Goal: Navigation & Orientation: Find specific page/section

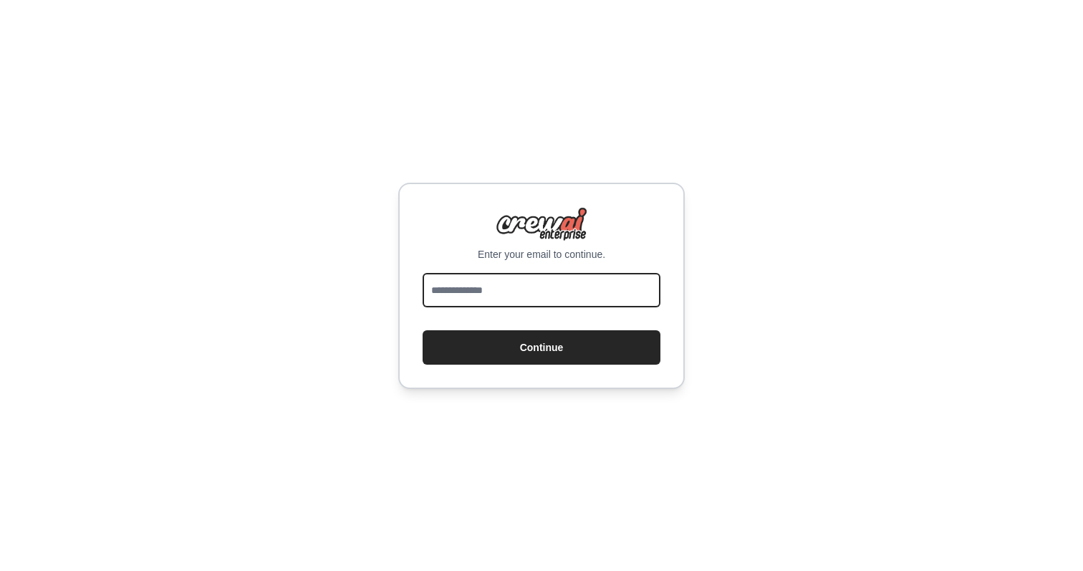
click at [473, 294] on input "email" at bounding box center [541, 290] width 238 height 34
type input "**********"
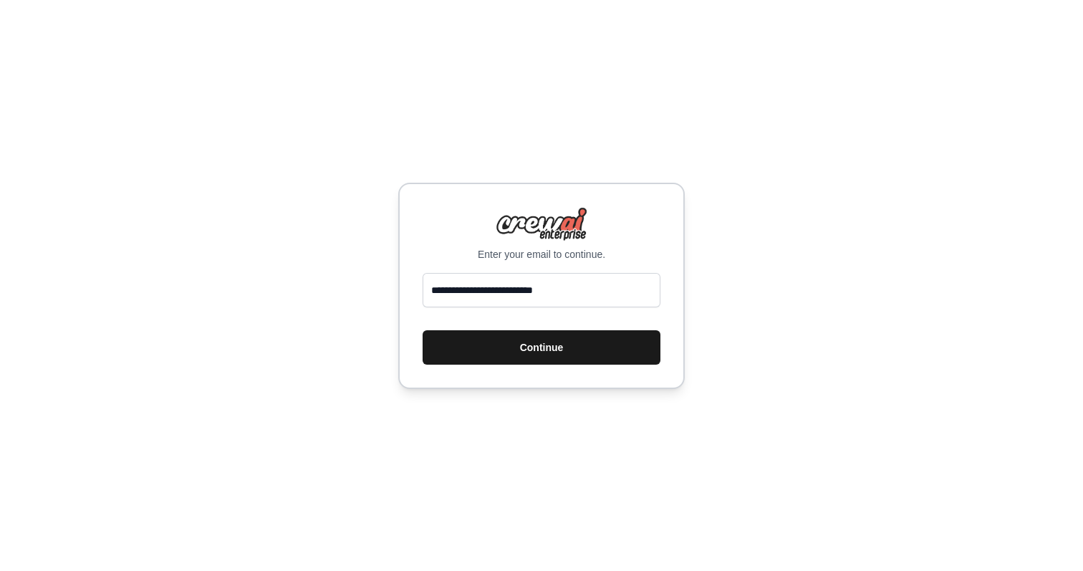
click at [493, 356] on button "Continue" at bounding box center [541, 347] width 238 height 34
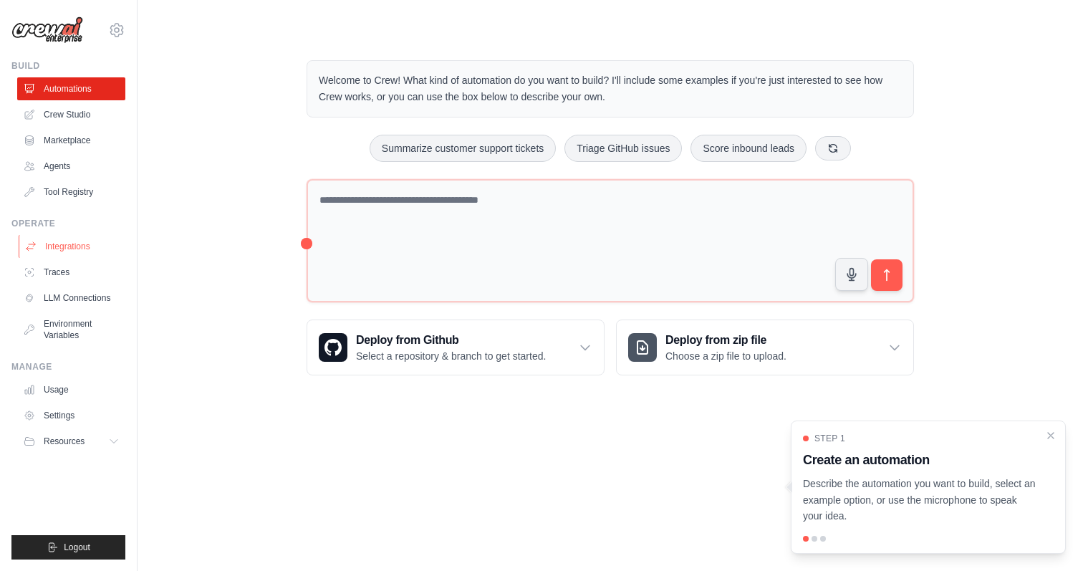
click at [74, 247] on link "Integrations" at bounding box center [73, 246] width 108 height 23
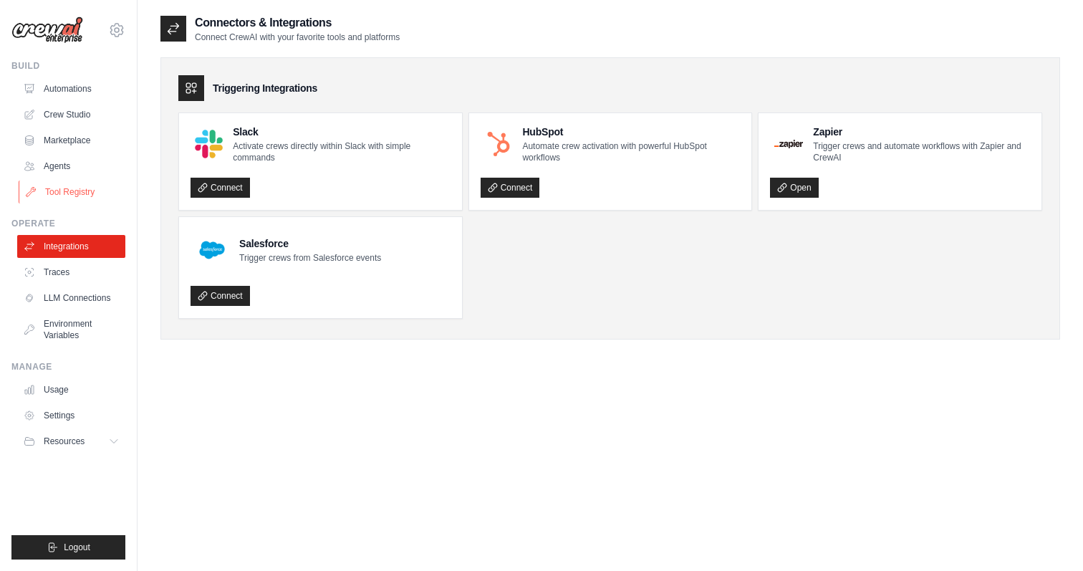
click at [62, 196] on link "Tool Registry" at bounding box center [73, 191] width 108 height 23
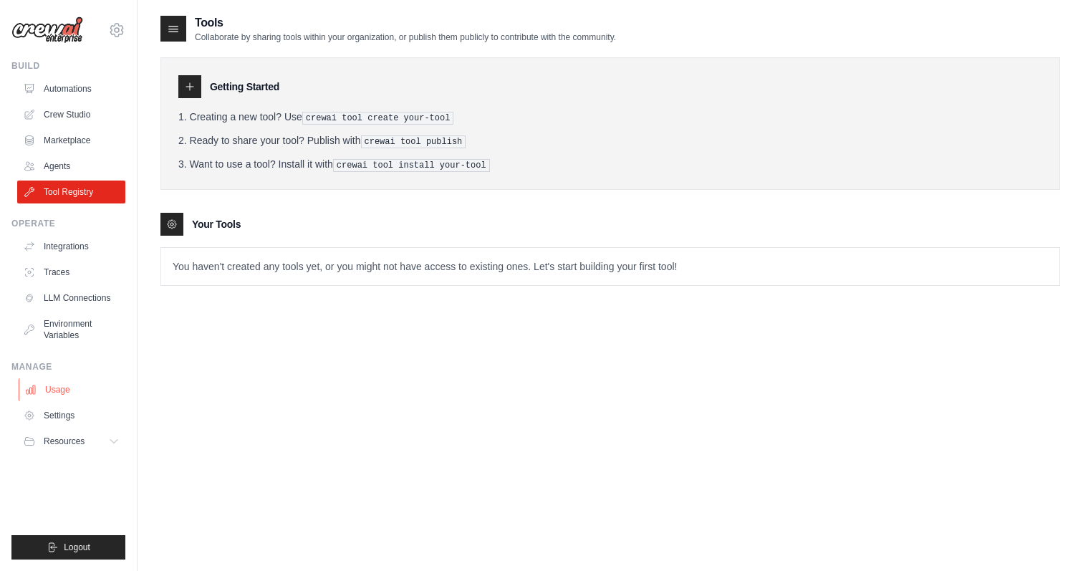
click at [64, 390] on link "Usage" at bounding box center [73, 389] width 108 height 23
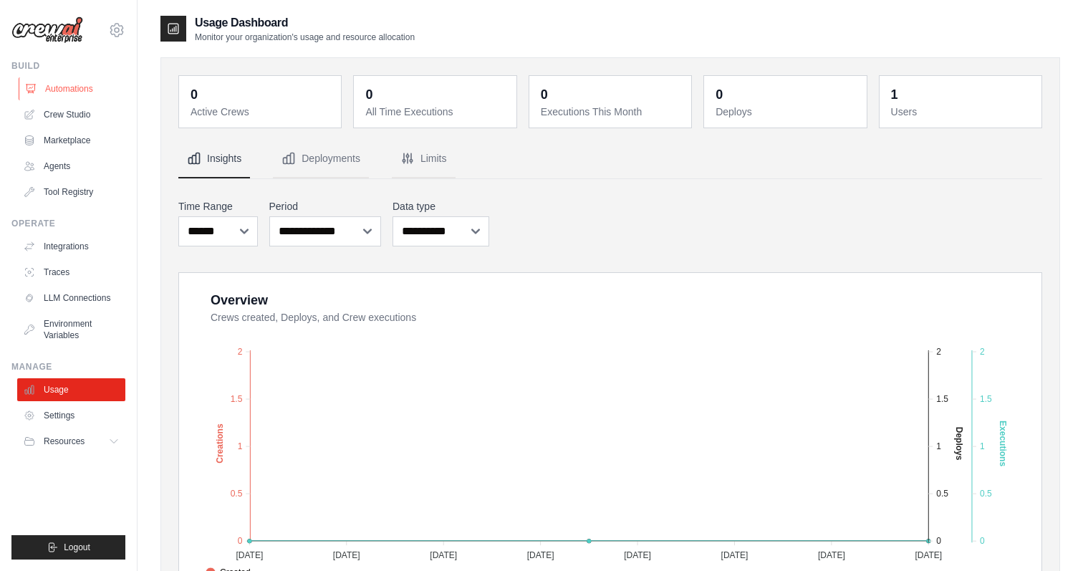
click at [74, 87] on link "Automations" at bounding box center [73, 88] width 108 height 23
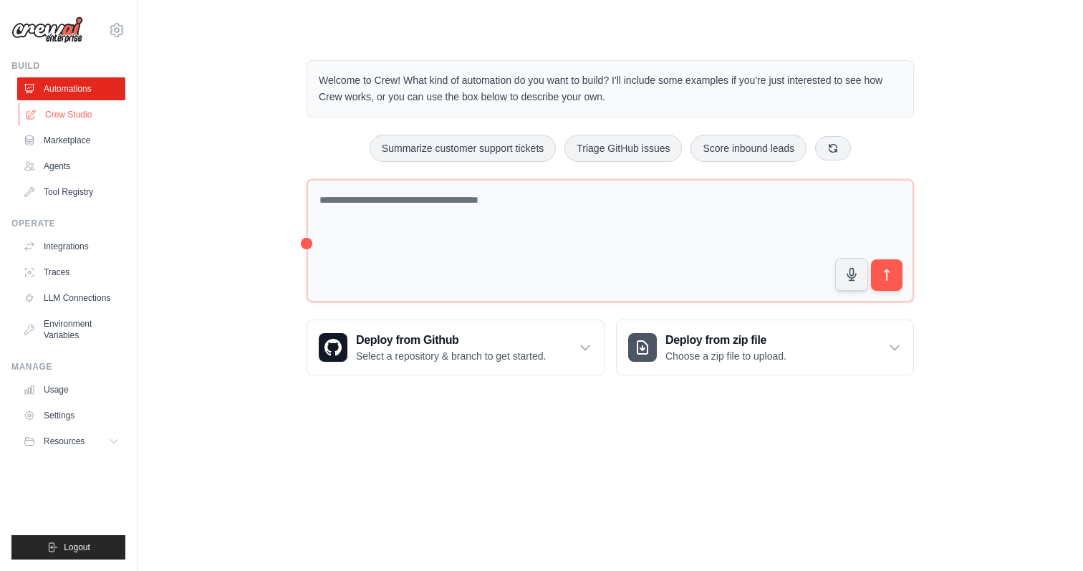
click at [72, 113] on link "Crew Studio" at bounding box center [73, 114] width 108 height 23
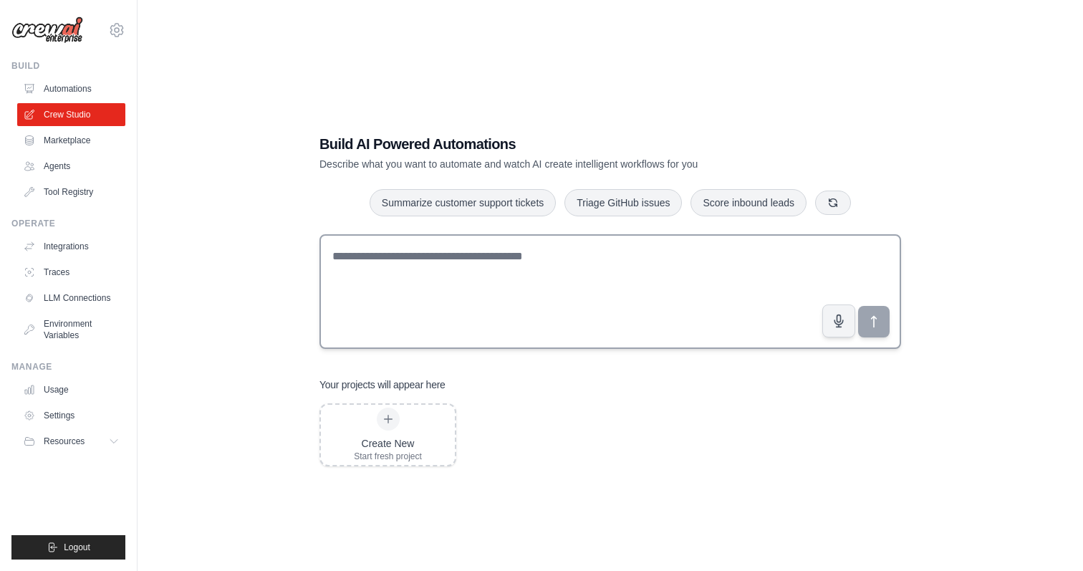
scroll to position [29, 0]
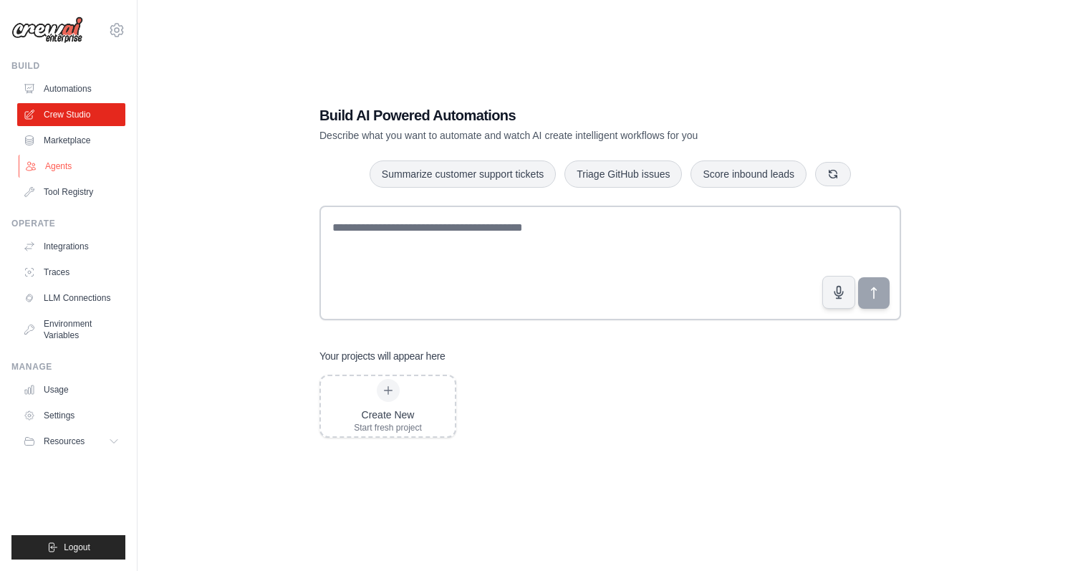
click at [60, 160] on link "Agents" at bounding box center [73, 166] width 108 height 23
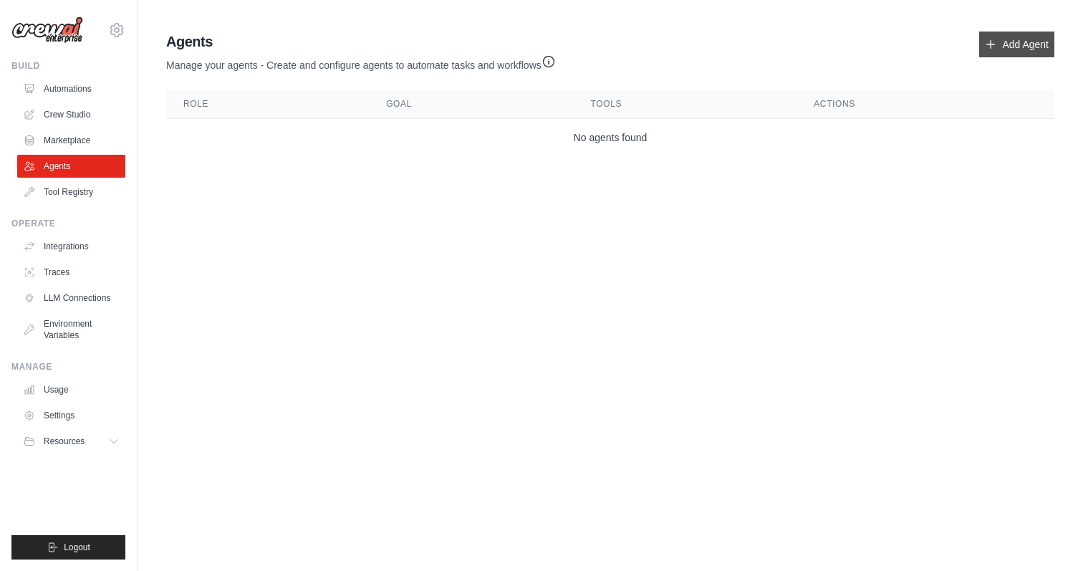
click at [997, 38] on link "Add Agent" at bounding box center [1016, 45] width 75 height 26
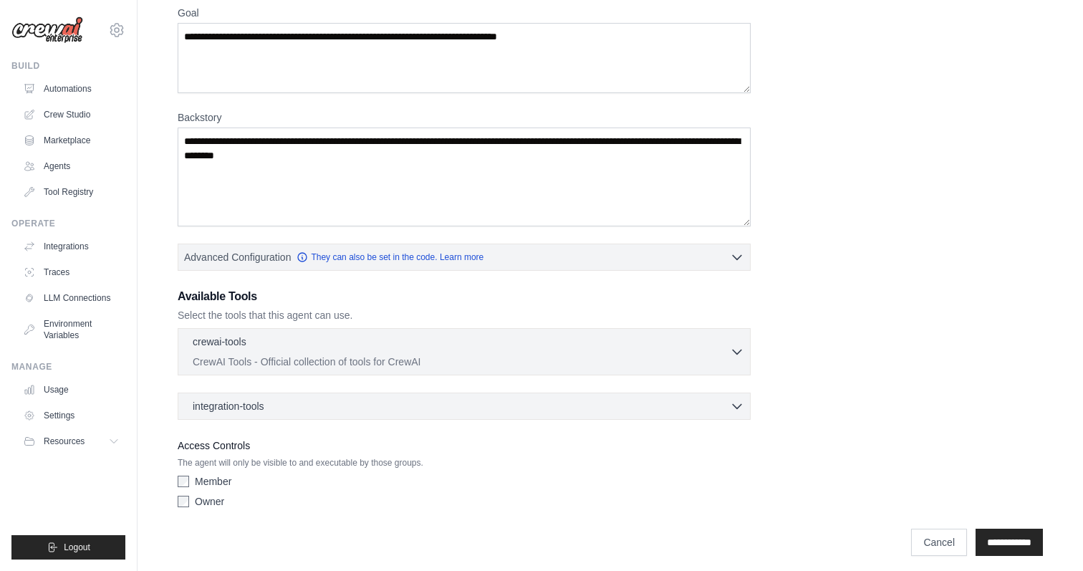
scroll to position [133, 0]
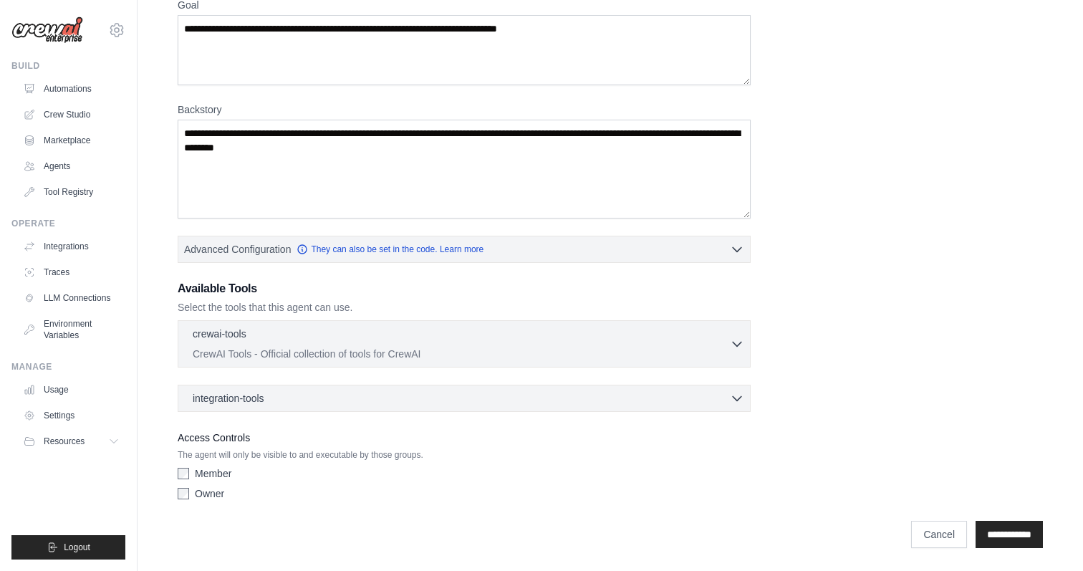
click at [545, 364] on div "crewai-tools 0 selected CrewAI Tools - Official collection of tools for CrewAI …" at bounding box center [464, 343] width 573 height 47
click at [740, 339] on icon "button" at bounding box center [737, 343] width 14 height 14
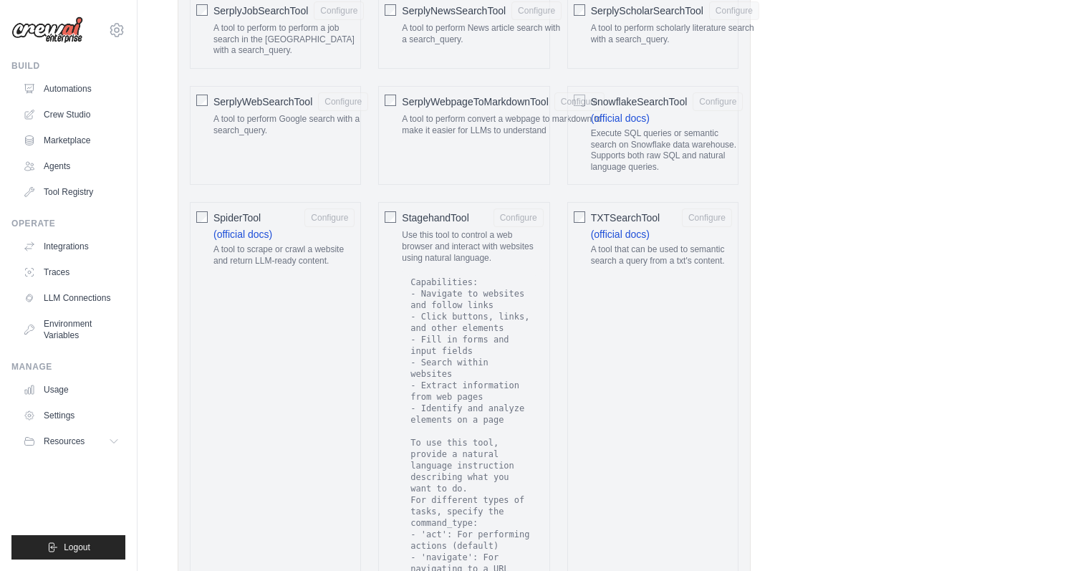
scroll to position [2882, 0]
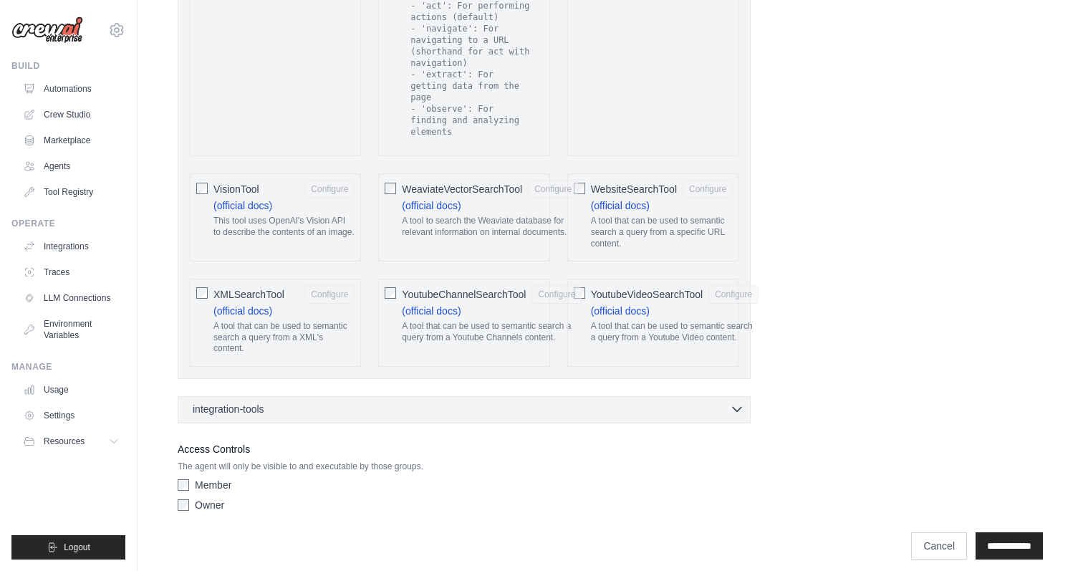
click at [669, 402] on div "integration-tools 0 selected" at bounding box center [468, 409] width 551 height 14
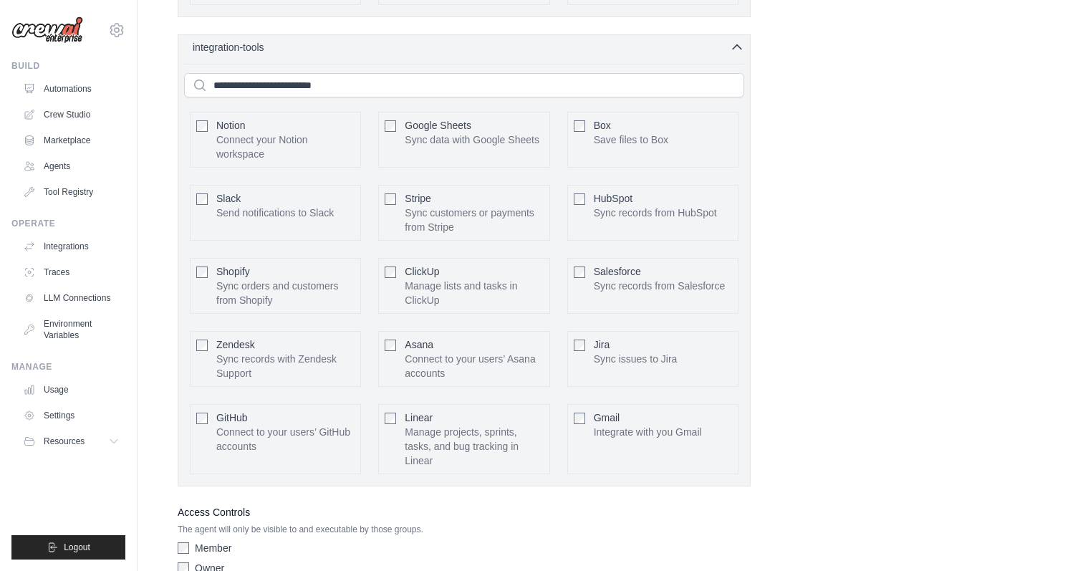
scroll to position [3306, 0]
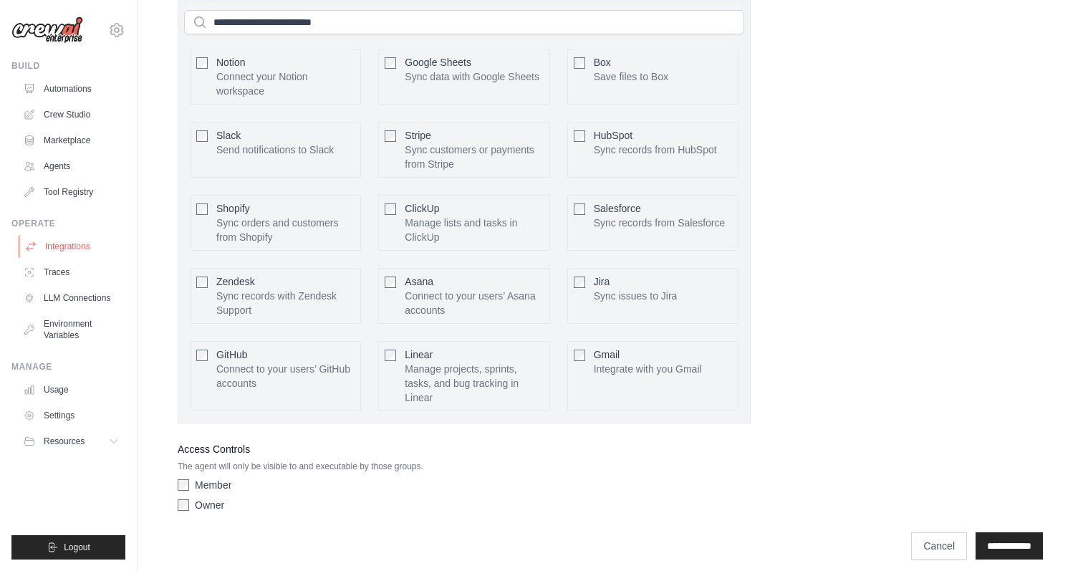
click at [57, 256] on link "Integrations" at bounding box center [73, 246] width 108 height 23
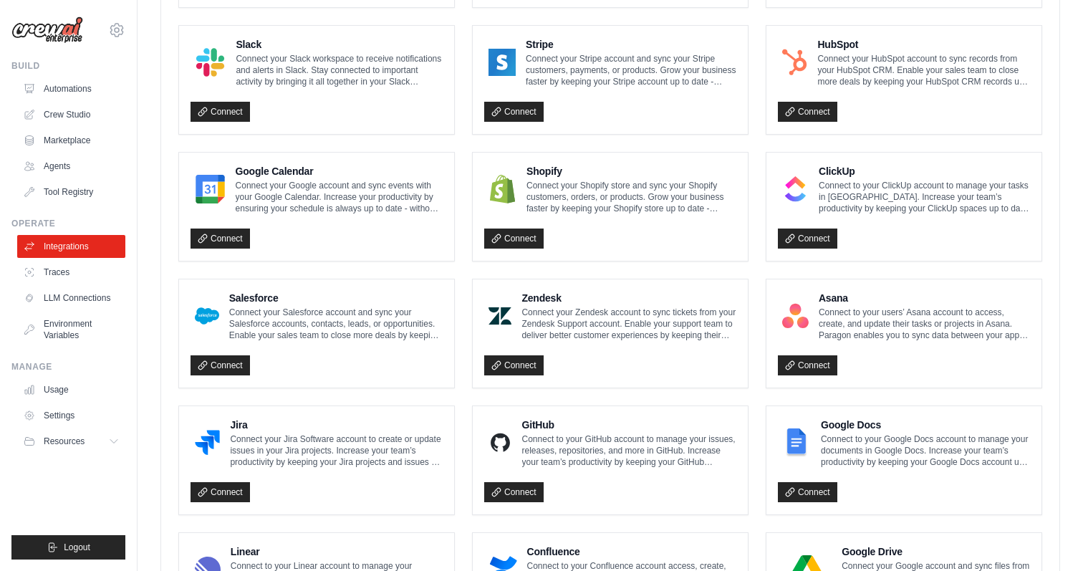
scroll to position [774, 0]
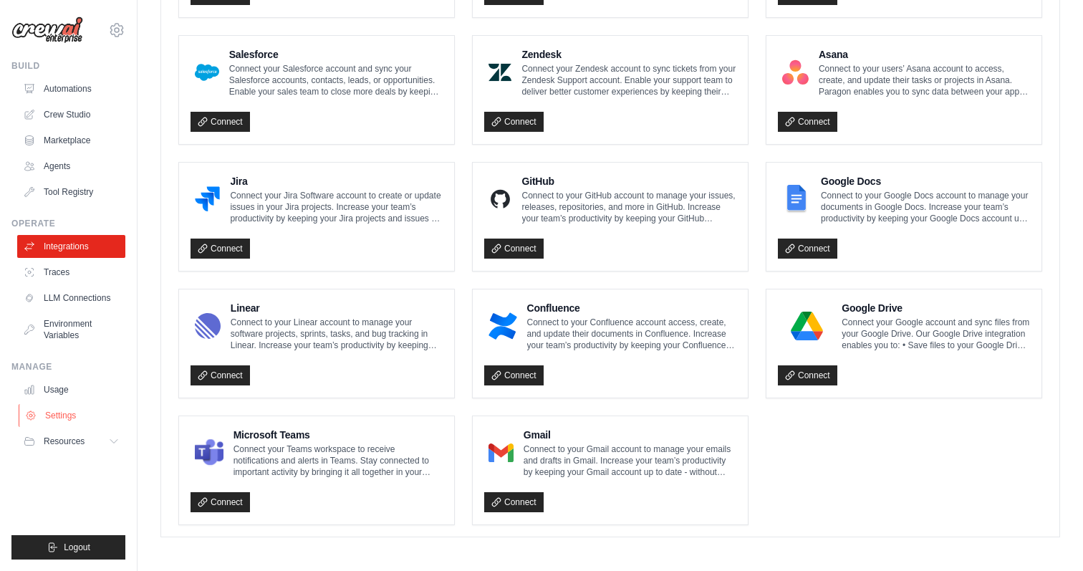
click at [72, 415] on link "Settings" at bounding box center [73, 415] width 108 height 23
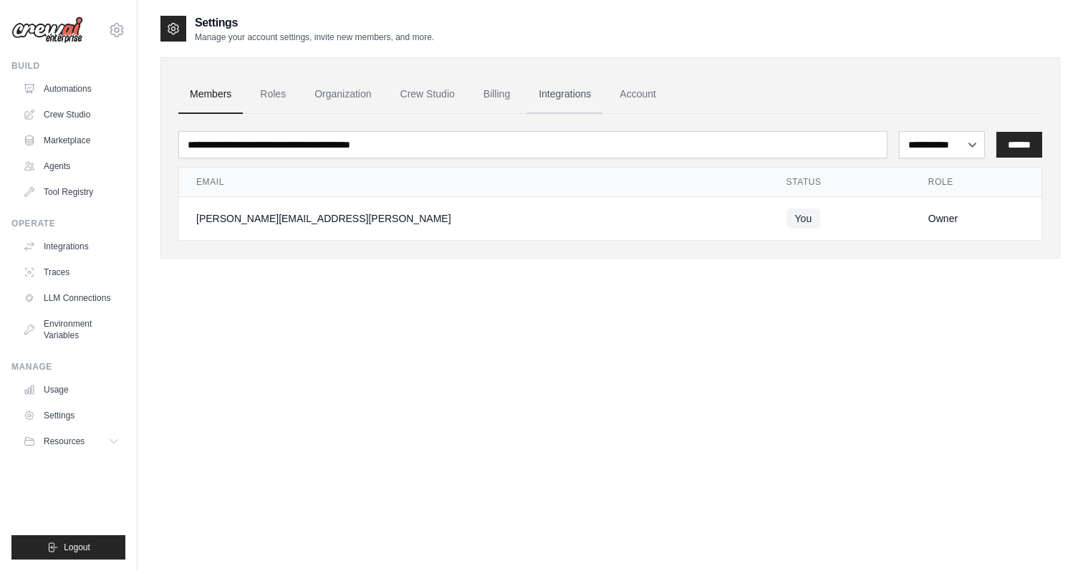
click at [570, 97] on link "Integrations" at bounding box center [564, 94] width 75 height 39
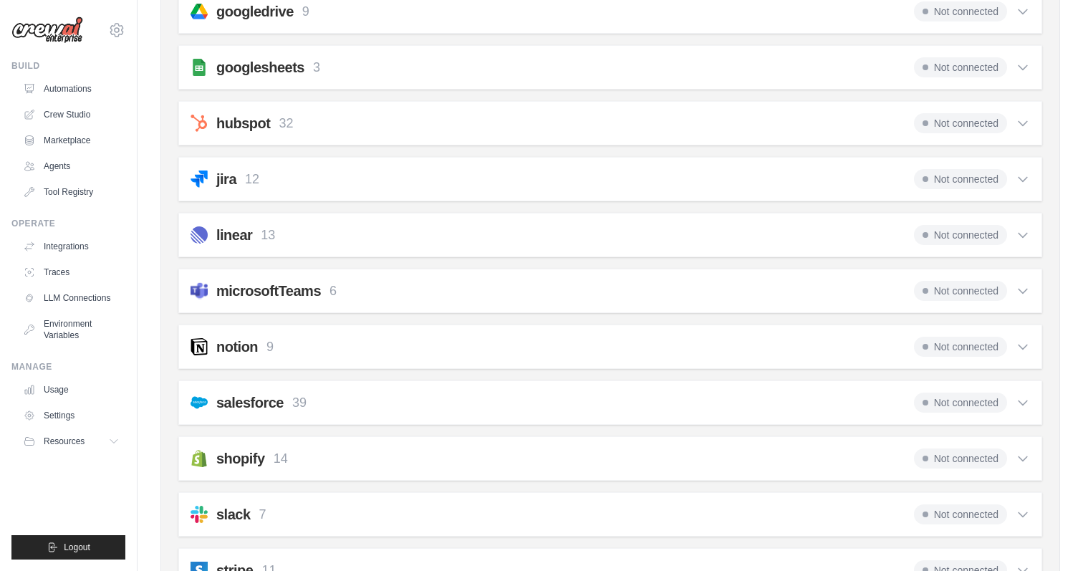
scroll to position [773, 0]
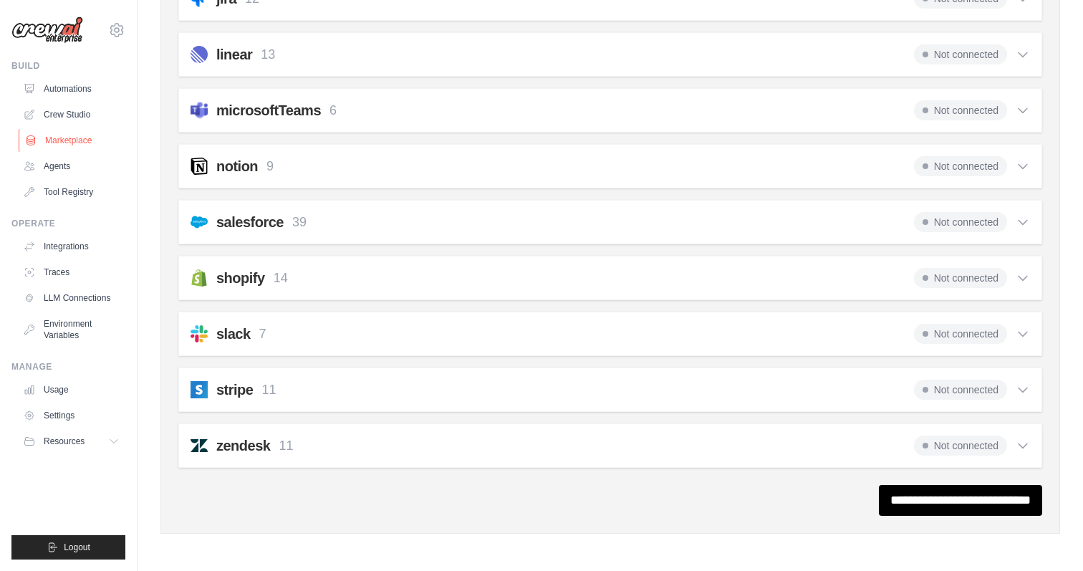
click at [69, 142] on link "Marketplace" at bounding box center [73, 140] width 108 height 23
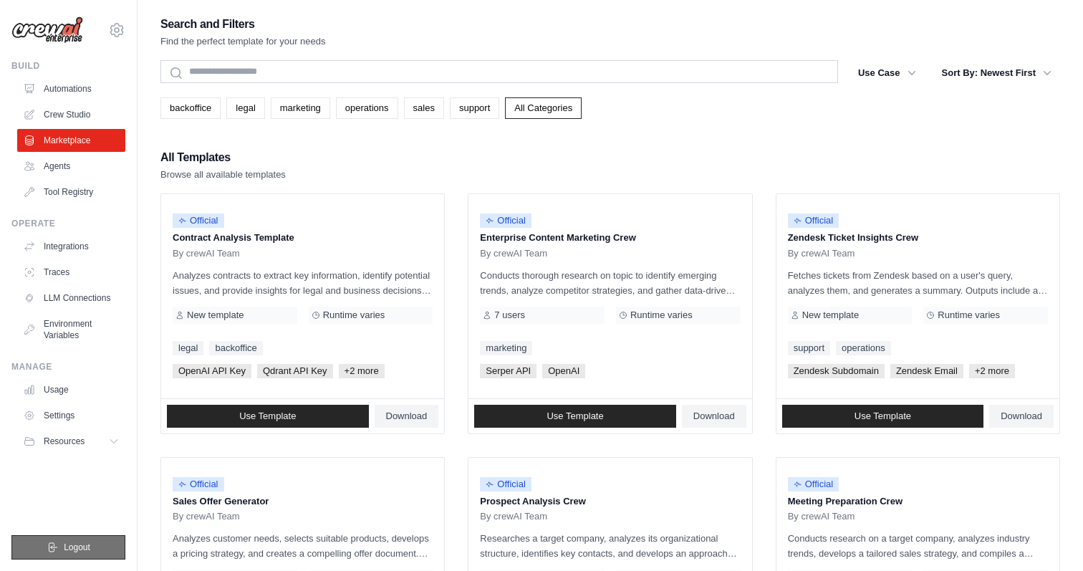
click at [85, 545] on span "Logout" at bounding box center [77, 546] width 26 height 11
click at [436, 147] on div "All Templates Browse all available templates" at bounding box center [609, 164] width 899 height 34
